Goal: Complete application form

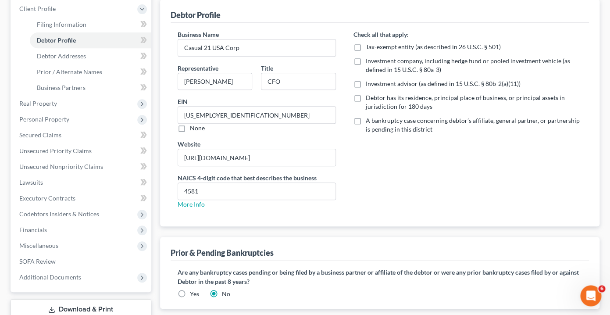
scroll to position [107, 0]
click at [366, 98] on label "Debtor has its residence, principal place of business, or principal assets in j…" at bounding box center [474, 102] width 216 height 18
click at [369, 98] on input "Debtor has its residence, principal place of business, or principal assets in j…" at bounding box center [372, 96] width 6 height 6
checkbox input "true"
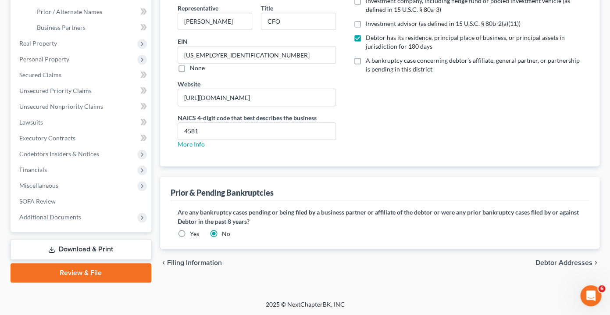
click at [559, 264] on span "Debtor Addresses" at bounding box center [564, 262] width 57 height 7
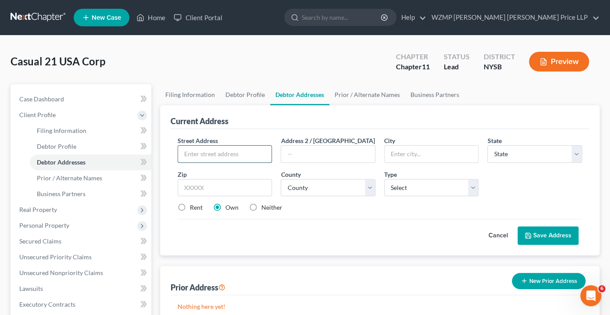
click at [192, 154] on input "text" at bounding box center [225, 154] width 94 height 17
paste input "[STREET_ADDRESS]"
type input "[STREET_ADDRESS]"
click at [260, 188] on input "text" at bounding box center [225, 188] width 95 height 18
paste input "12789"
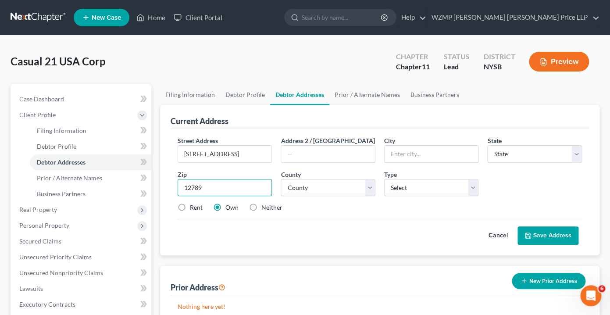
type input "12789"
click at [275, 169] on div "Street Address * [STREET_ADDRESS] Address [GEOGRAPHIC_DATA] * State * State [US…" at bounding box center [379, 177] width 413 height 83
type input "Woodridge"
select select "35"
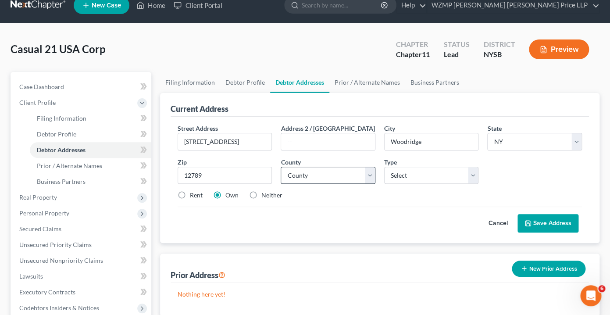
scroll to position [13, 0]
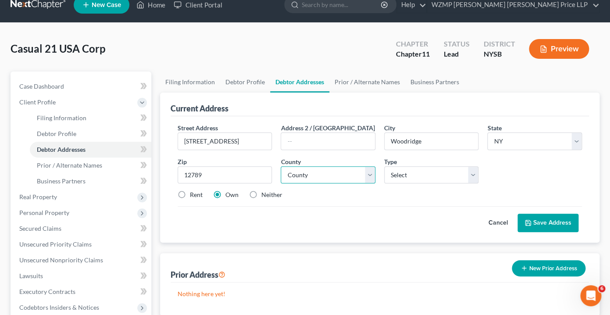
click at [281, 166] on select "County [GEOGRAPHIC_DATA] [GEOGRAPHIC_DATA] [GEOGRAPHIC_DATA] [GEOGRAPHIC_DATA] …" at bounding box center [328, 175] width 95 height 18
select select "52"
click option "[GEOGRAPHIC_DATA]" at bounding box center [0, 0] width 0 height 0
click at [384, 166] on select "Select Business Mailing Location of Assets" at bounding box center [431, 175] width 95 height 18
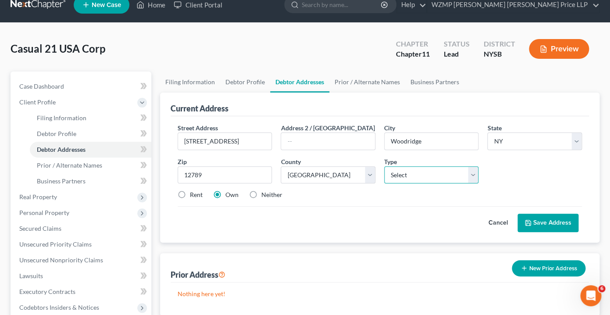
select select "0"
click option "Business" at bounding box center [0, 0] width 0 height 0
click at [190, 193] on label "Rent" at bounding box center [196, 194] width 13 height 9
click at [193, 193] on input "Rent" at bounding box center [196, 193] width 6 height 6
radio input "true"
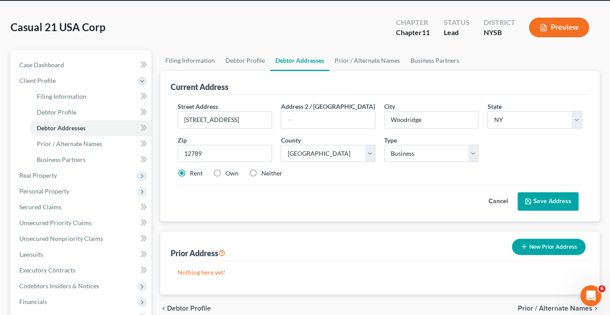
scroll to position [35, 0]
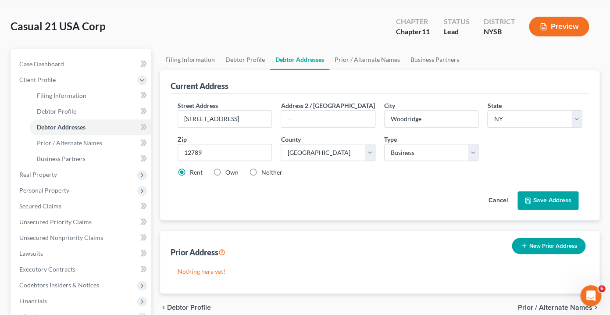
click at [542, 200] on button "Save Address" at bounding box center [548, 200] width 61 height 18
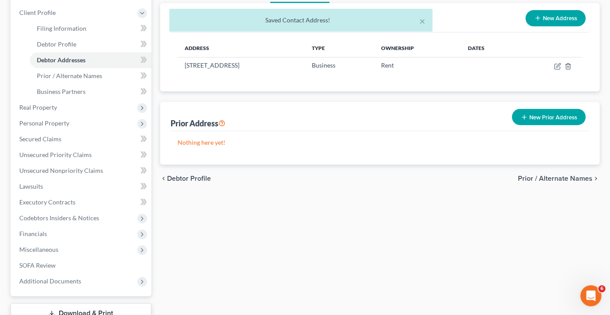
scroll to position [125, 0]
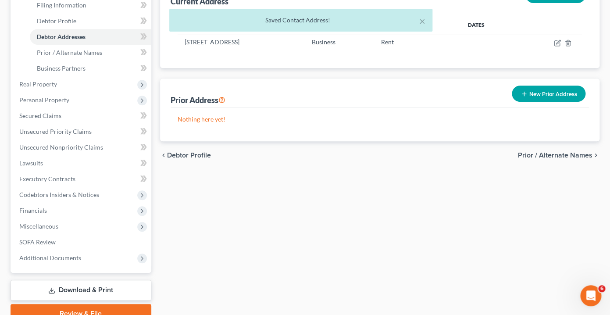
click at [558, 155] on span "Prior / Alternate Names" at bounding box center [555, 155] width 75 height 7
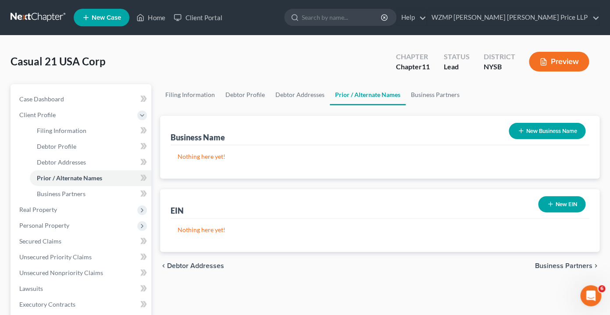
click at [556, 204] on button "New EIN" at bounding box center [561, 204] width 47 height 16
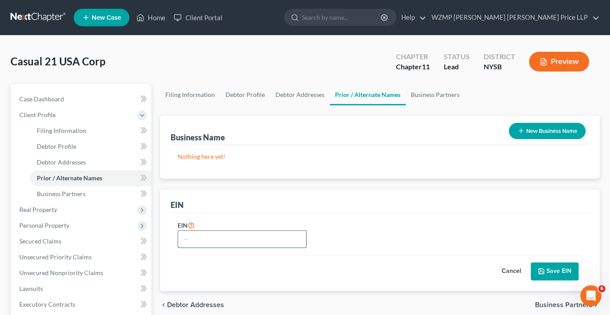
click at [274, 239] on input "text" at bounding box center [242, 239] width 128 height 17
paste input "[US_EMPLOYER_IDENTIFICATION_NUMBER]"
type input "[US_EMPLOYER_IDENTIFICATION_NUMBER]"
click at [555, 269] on button "Save EIN" at bounding box center [555, 271] width 48 height 18
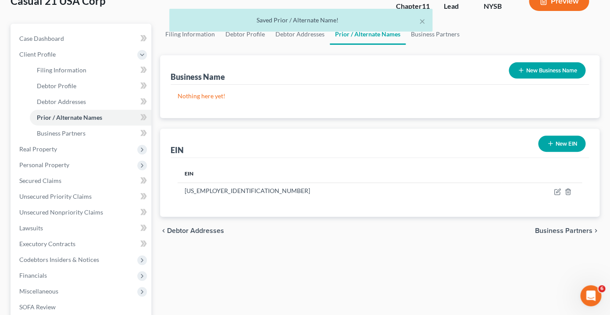
scroll to position [64, 0]
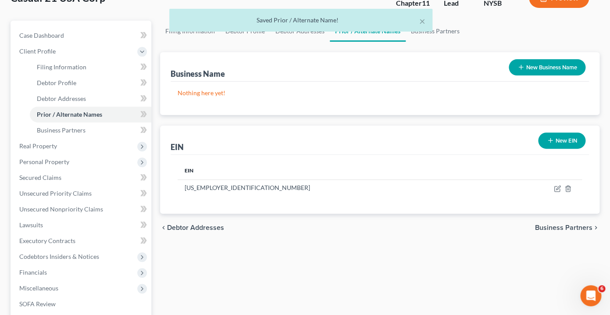
click at [549, 228] on span "Business Partners" at bounding box center [563, 227] width 57 height 7
